Goal: Task Accomplishment & Management: Use online tool/utility

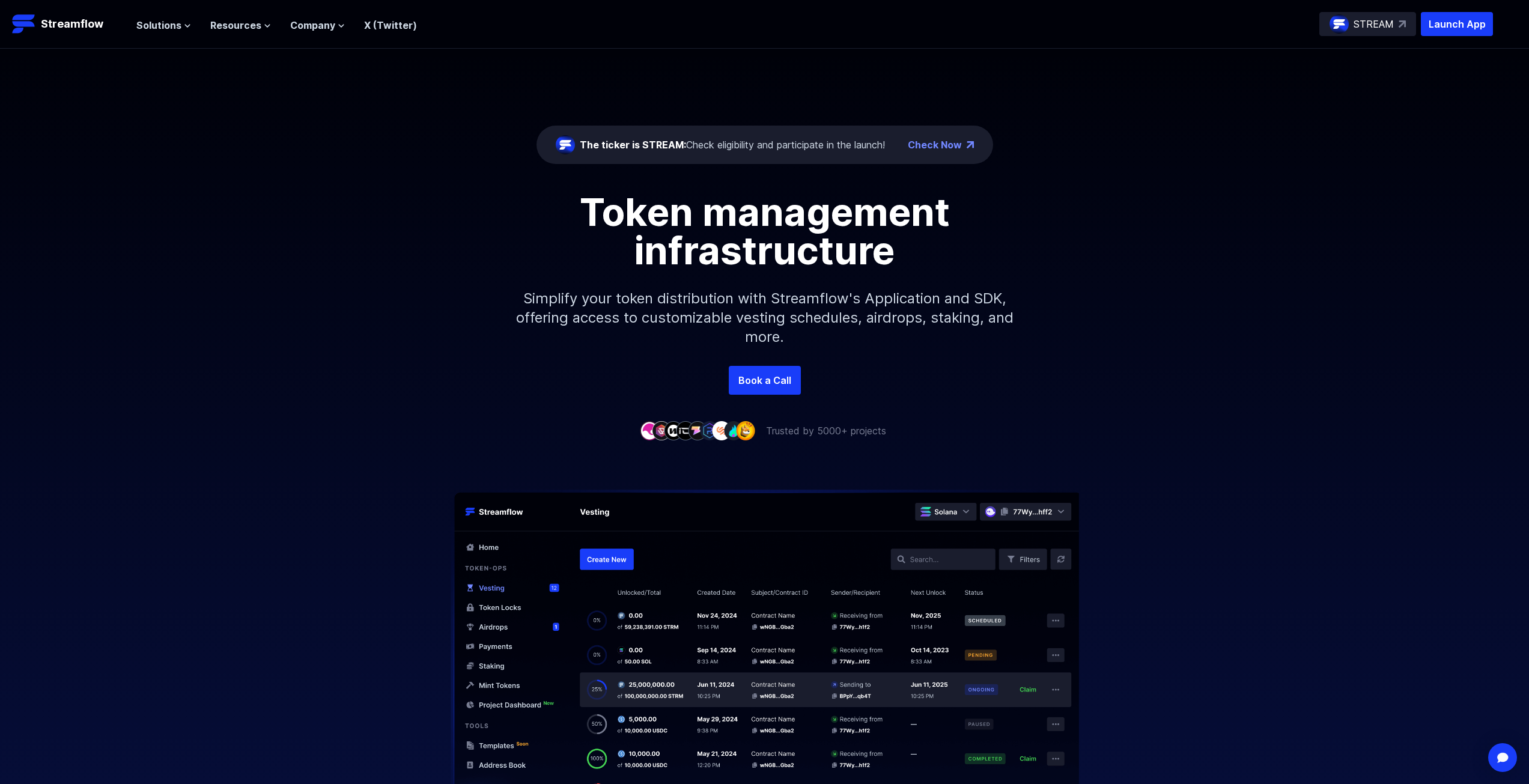
click at [1382, 11] on header "Streamflow Launch App STREAM Solutions Overview Streamflow features an all-in-o…" at bounding box center [764, 24] width 1529 height 48
click at [1373, 20] on p "STREAM" at bounding box center [1374, 24] width 41 height 14
click at [144, 22] on span "Solutions" at bounding box center [159, 25] width 45 height 14
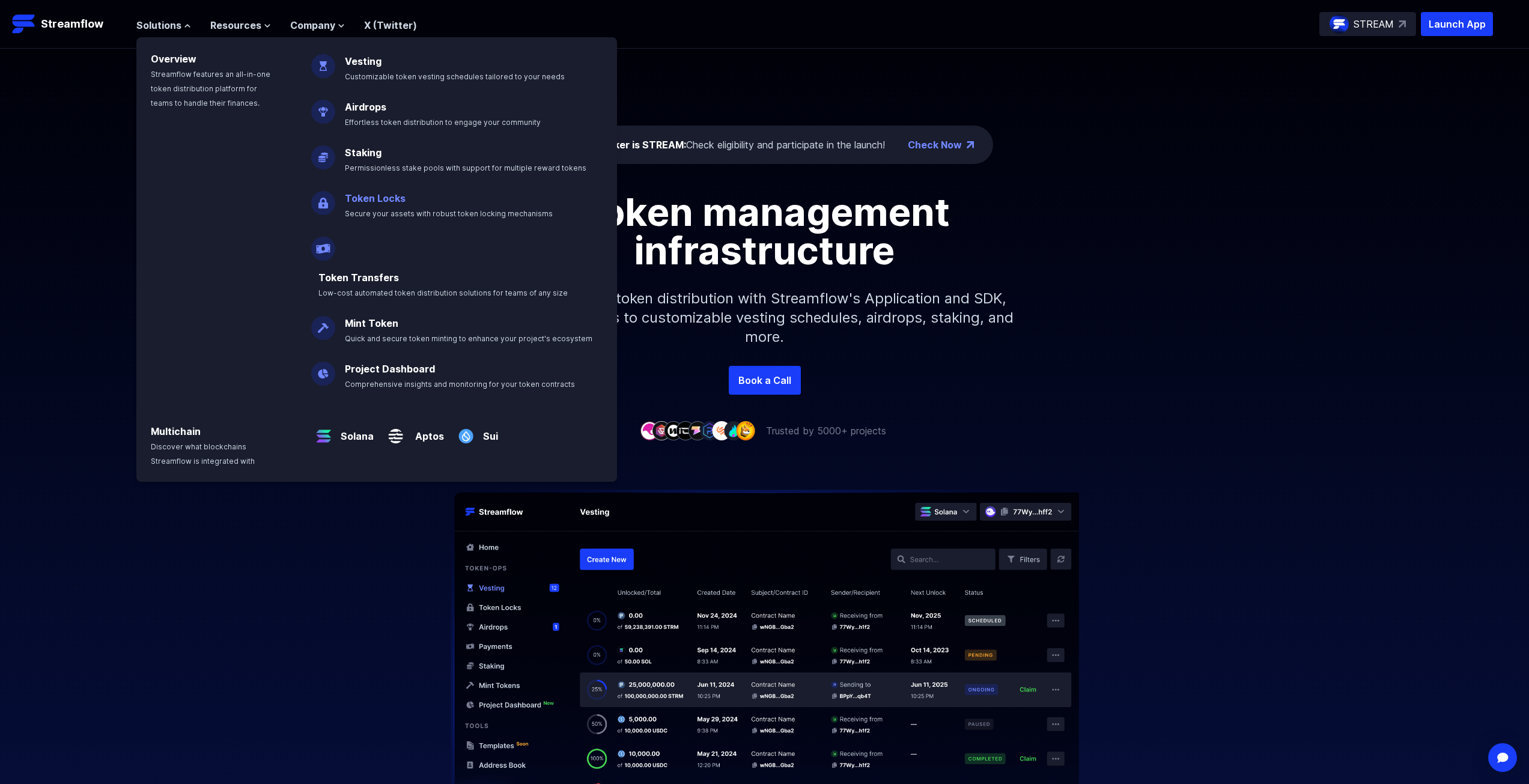
click at [397, 198] on link "Token Locks" at bounding box center [375, 198] width 61 height 12
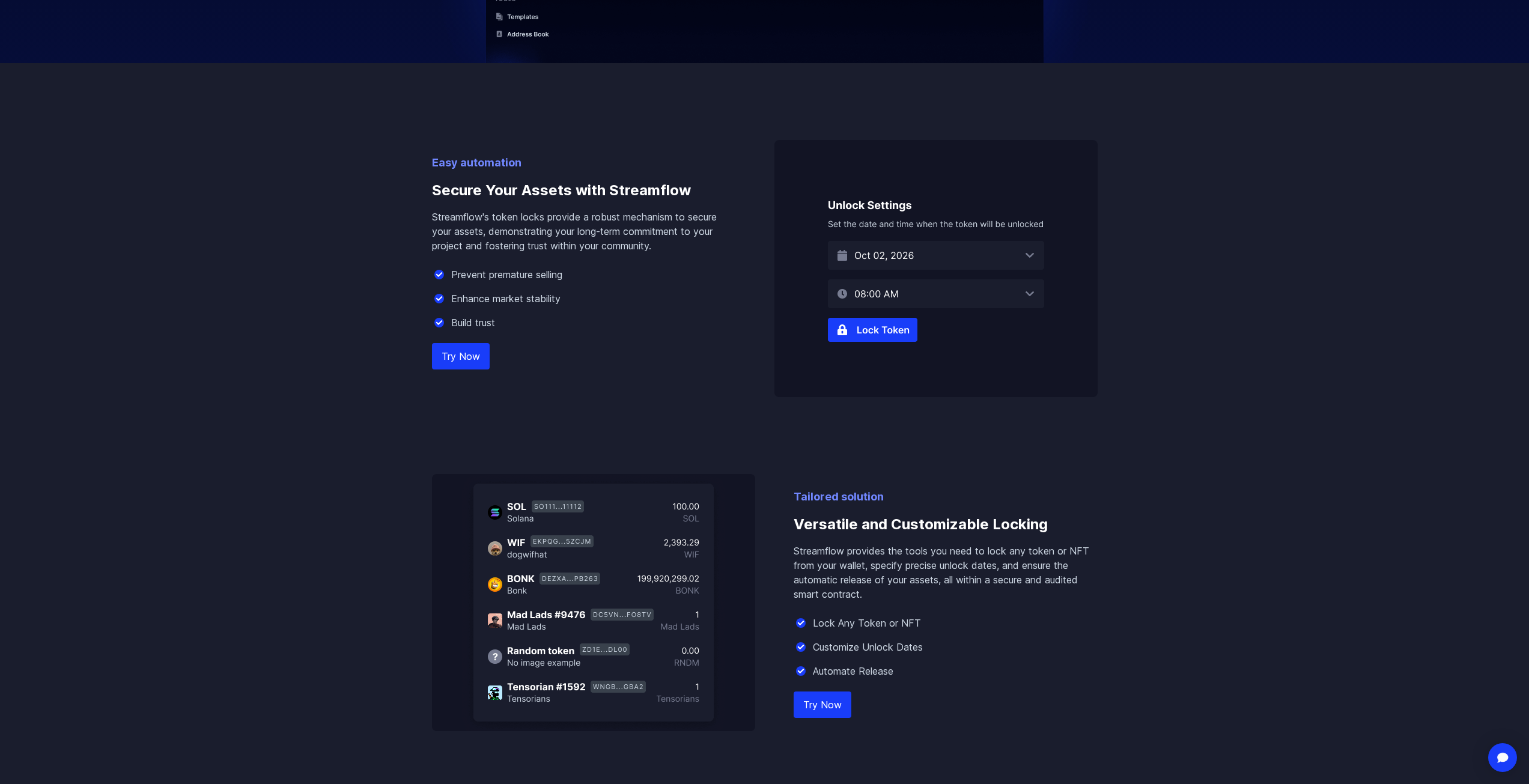
scroll to position [661, 0]
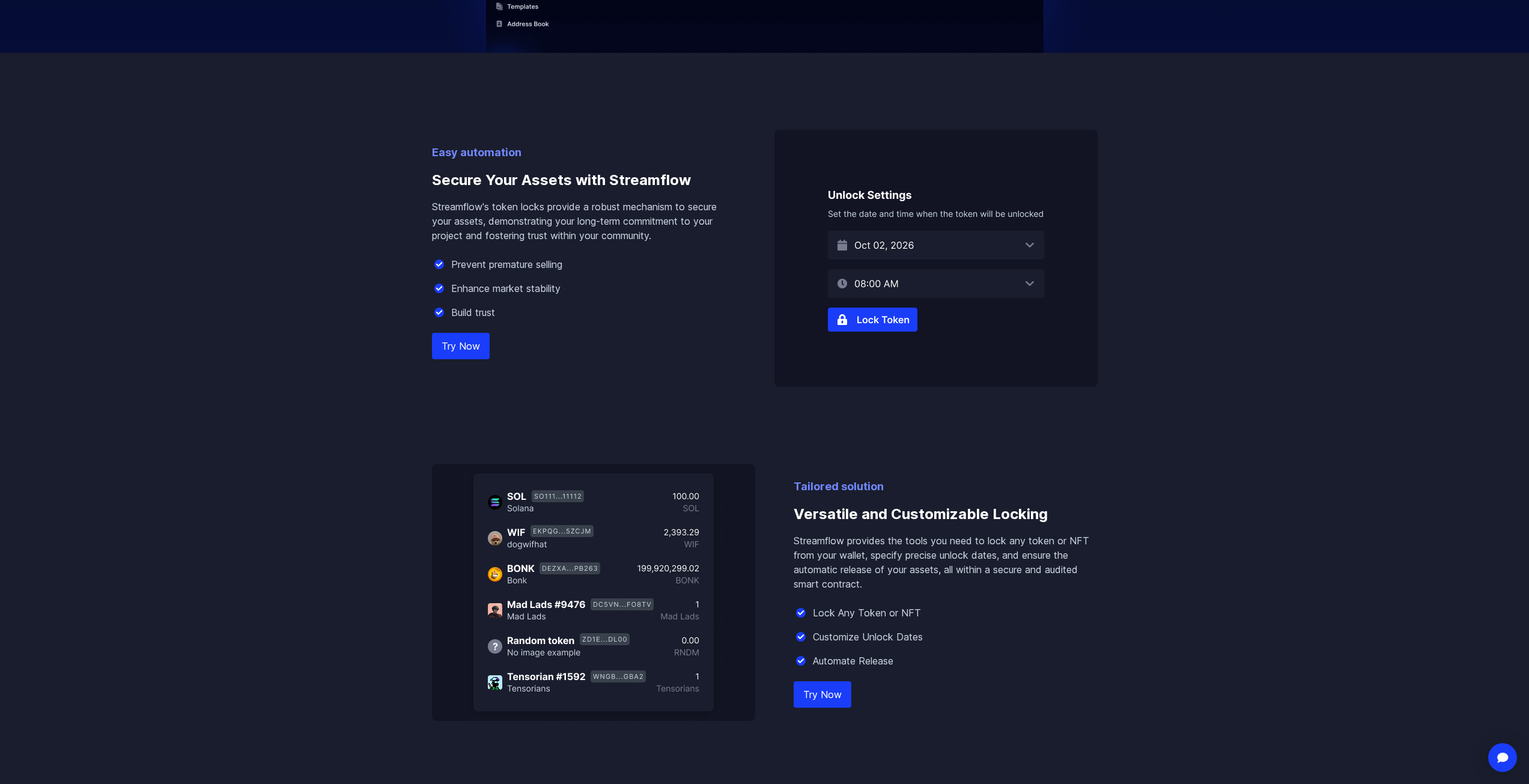
click at [919, 250] on img at bounding box center [936, 259] width 323 height 257
click at [927, 242] on img at bounding box center [936, 259] width 323 height 257
drag, startPoint x: 885, startPoint y: 246, endPoint x: 879, endPoint y: 244, distance: 6.3
click at [885, 246] on img at bounding box center [936, 259] width 323 height 257
click at [1029, 245] on img at bounding box center [936, 259] width 323 height 257
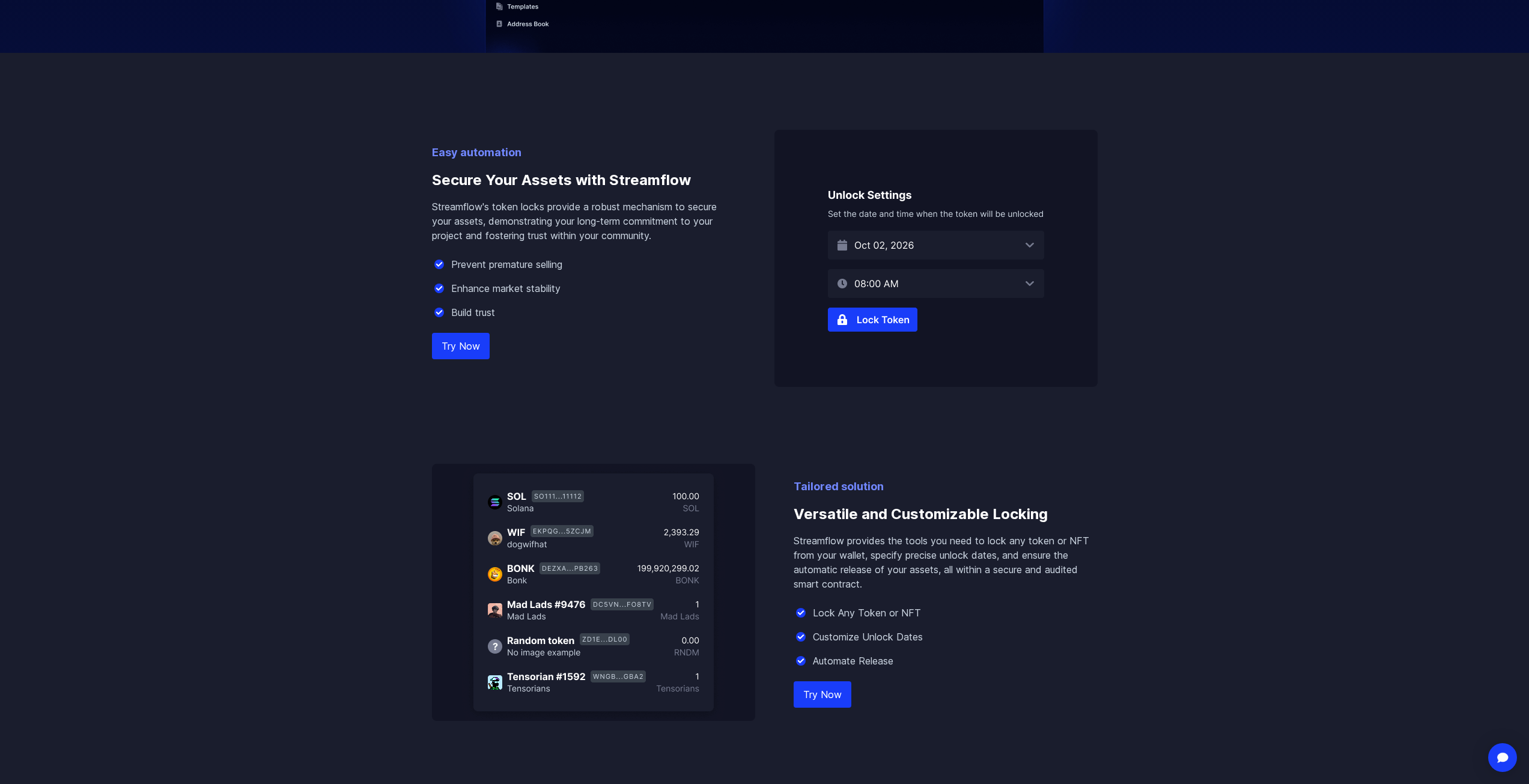
click at [1028, 245] on img at bounding box center [936, 259] width 323 height 257
click at [874, 319] on img at bounding box center [936, 259] width 323 height 257
click at [893, 334] on img at bounding box center [936, 259] width 323 height 257
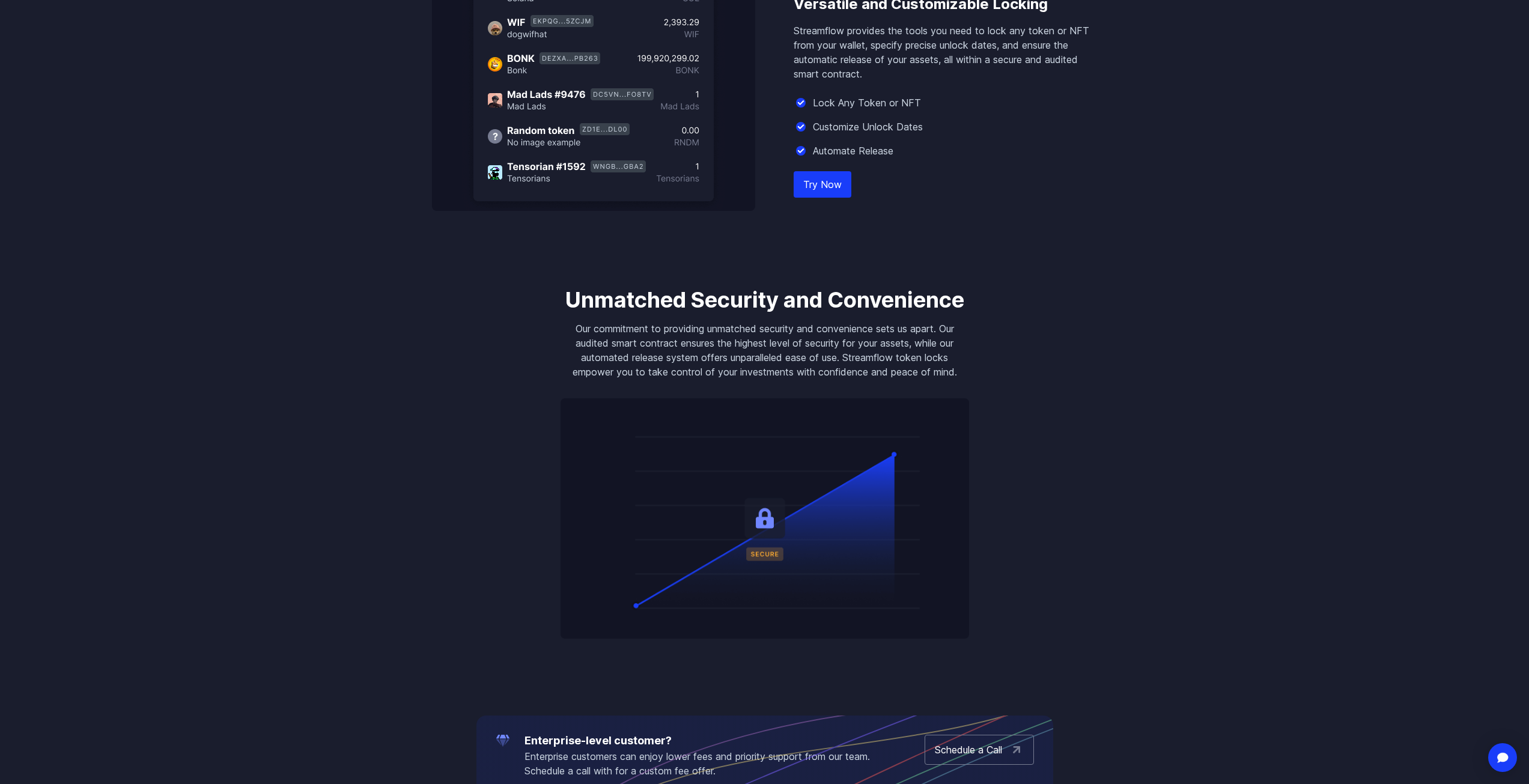
scroll to position [1141, 0]
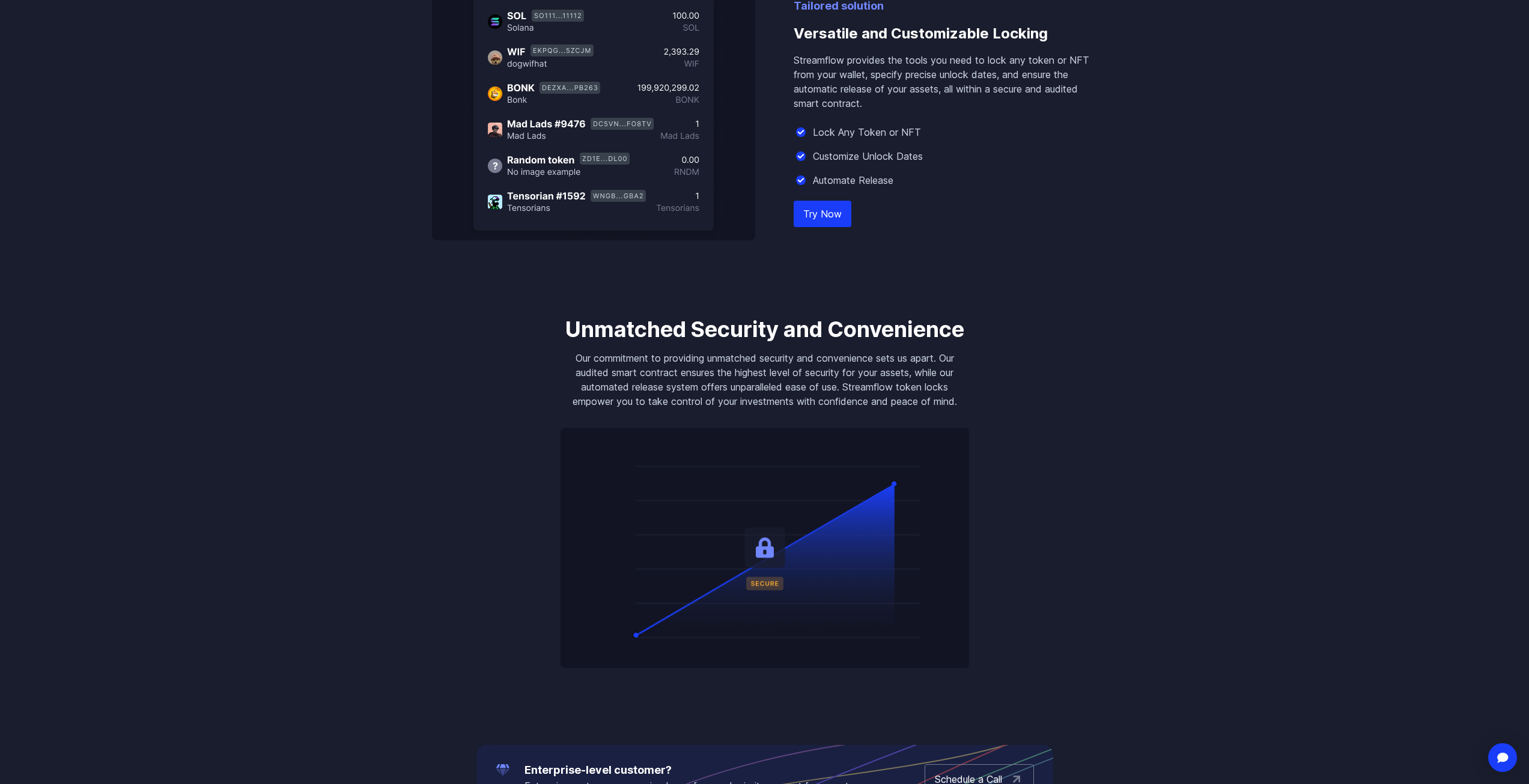
click at [826, 217] on link "Try Now" at bounding box center [823, 214] width 58 height 26
